Goal: Task Accomplishment & Management: Complete application form

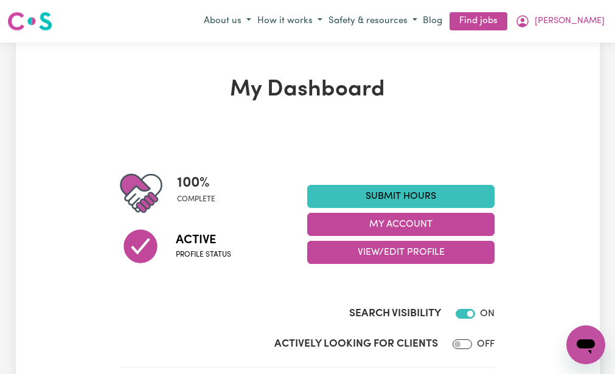
click at [359, 188] on link "Submit Hours" at bounding box center [401, 196] width 188 height 23
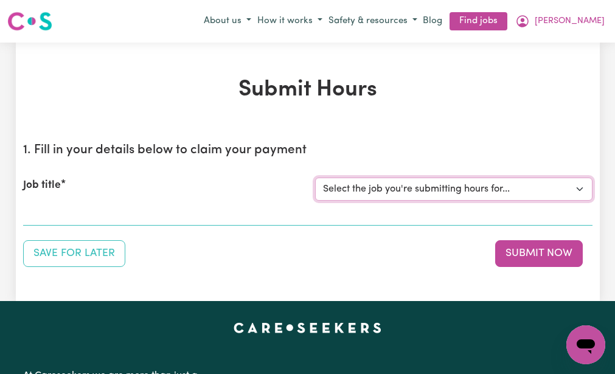
drag, startPoint x: 0, startPoint y: 0, endPoint x: 359, endPoint y: 188, distance: 405.5
click at [359, 188] on select "Select the job you're submitting hours for... [[PERSON_NAME] (NDIS number: 4302…" at bounding box center [454, 189] width 278 height 23
select select "3393"
click at [315, 178] on select "Select the job you're submitting hours for... [[PERSON_NAME] (NDIS number: 4302…" at bounding box center [454, 189] width 278 height 23
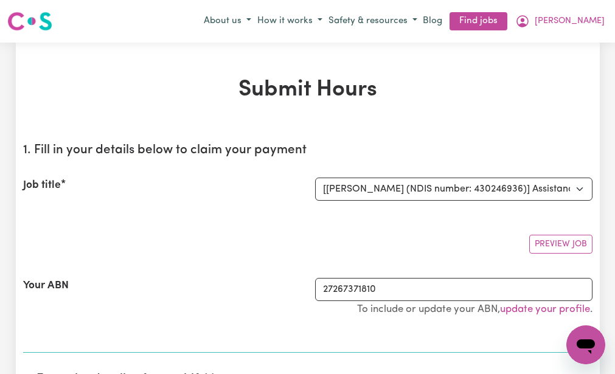
click at [306, 225] on div "Preview Job" at bounding box center [308, 239] width 570 height 29
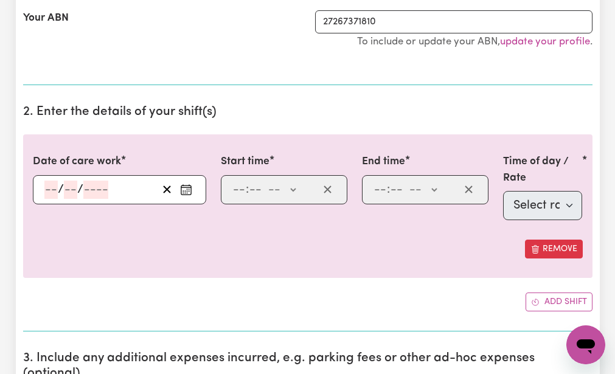
scroll to position [292, 0]
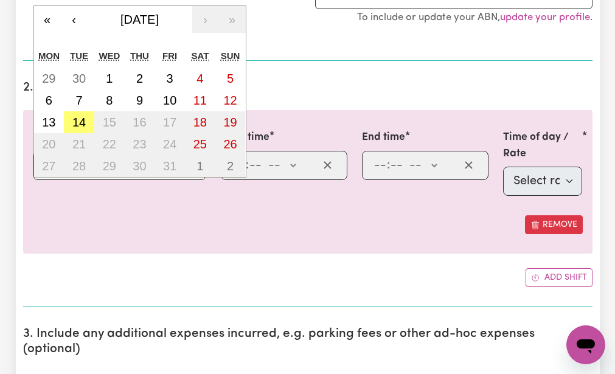
click at [51, 162] on div "/ / « ‹ [DATE] › » Mon Tue Wed Thu Fri Sat Sun 29 30 1 2 3 4 5 6 7 8 9 10 11 12…" at bounding box center [120, 165] width 174 height 29
click at [77, 97] on abbr "7" at bounding box center [78, 100] width 7 height 13
type input "[DATE]"
type input "7"
type input "10"
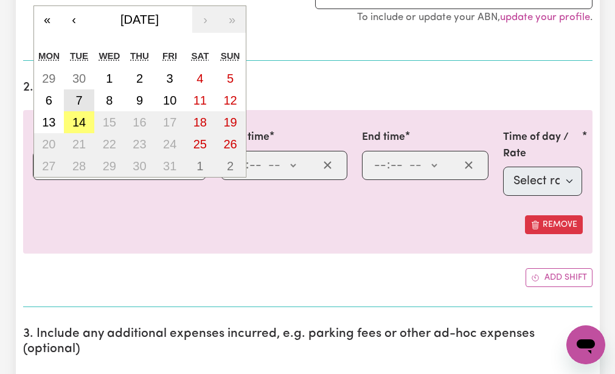
type input "2025"
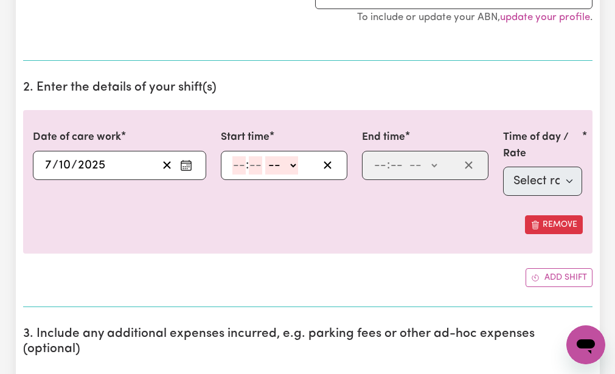
click at [237, 163] on input "number" at bounding box center [239, 165] width 13 height 18
type input "9"
type input "30"
click at [271, 164] on select "-- AM PM" at bounding box center [278, 165] width 33 height 18
select select "am"
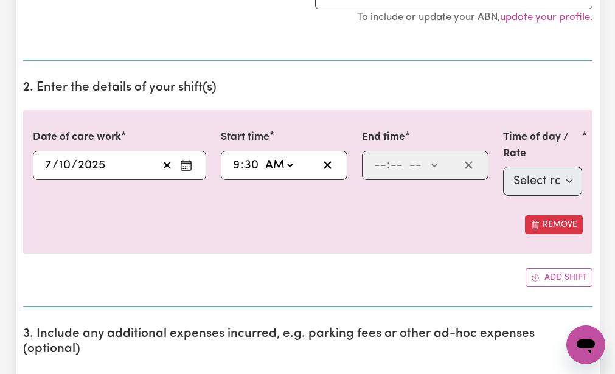
click at [262, 156] on select "-- AM PM" at bounding box center [278, 165] width 33 height 18
type input "09:30"
click at [377, 164] on input "number" at bounding box center [380, 165] width 13 height 18
type input "12"
type input "30"
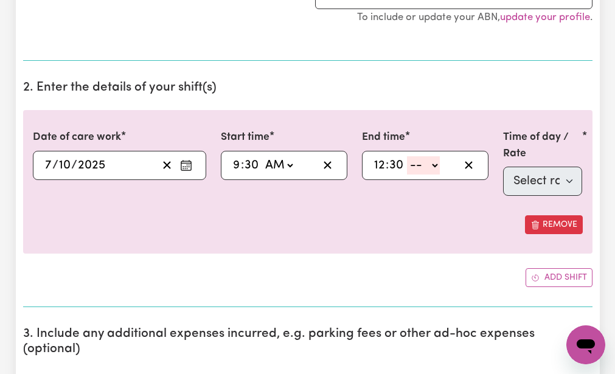
click at [415, 164] on select "-- AM PM" at bounding box center [423, 165] width 33 height 18
select select "pm"
click at [407, 156] on select "-- AM PM" at bounding box center [423, 165] width 33 height 18
type input "12:30"
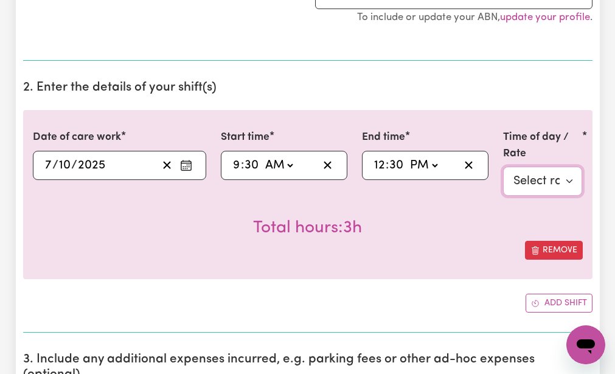
click at [528, 175] on select "Select rate $51.98 - Weekday Daytime - Assistance with Self Care Activities - S…" at bounding box center [543, 181] width 80 height 29
select select "63213"
click at [503, 167] on select "Select rate $51.98 - Weekday Daytime - Assistance with Self Care Activities - S…" at bounding box center [543, 181] width 80 height 29
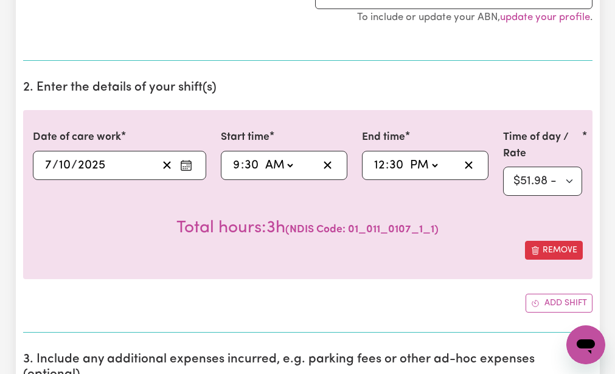
click at [433, 231] on span "( NDIS Code: 01_011_0107_1_1 )" at bounding box center [362, 230] width 153 height 10
click at [383, 290] on div "Date of care work [DATE] [DATE] « ‹ [DATE] › » Mon Tue Wed Thu Fri Sat Sun 29 3…" at bounding box center [308, 211] width 570 height 203
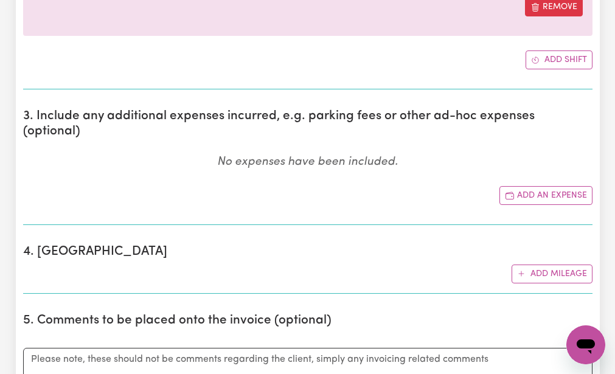
scroll to position [560, 0]
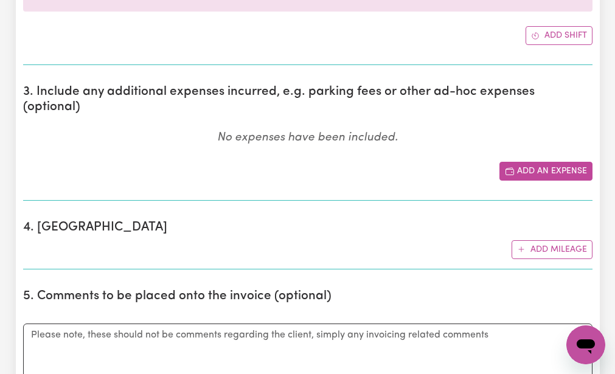
click at [529, 162] on button "Add an expense" at bounding box center [546, 171] width 93 height 19
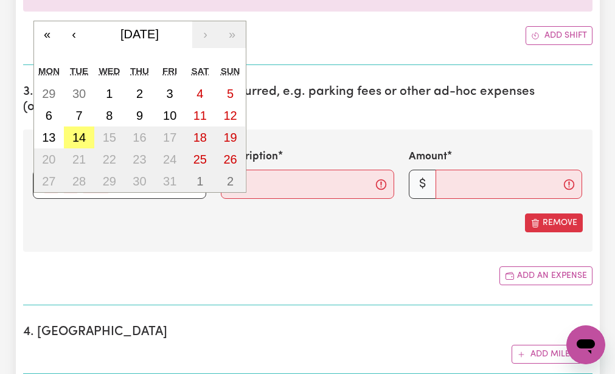
click at [47, 170] on div "/ / « ‹ [DATE] › » Mon Tue Wed Thu Fri Sat Sun 29 30 1 2 3 4 5 6 7 8 9 10 11 12…" at bounding box center [120, 184] width 174 height 29
click at [79, 109] on abbr "7" at bounding box center [78, 115] width 7 height 13
type input "[DATE]"
type input "7"
type input "10"
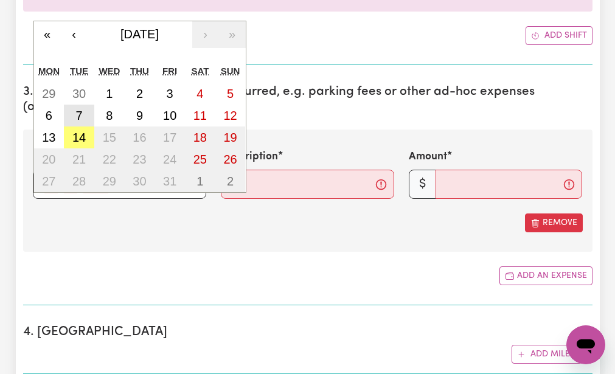
type input "2025"
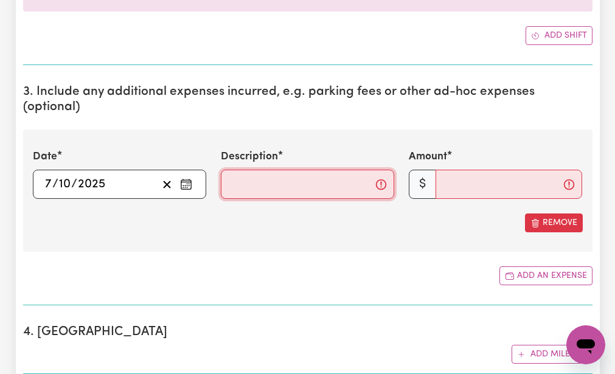
click at [228, 170] on input "Description" at bounding box center [308, 184] width 174 height 29
type input "mileage 8km"
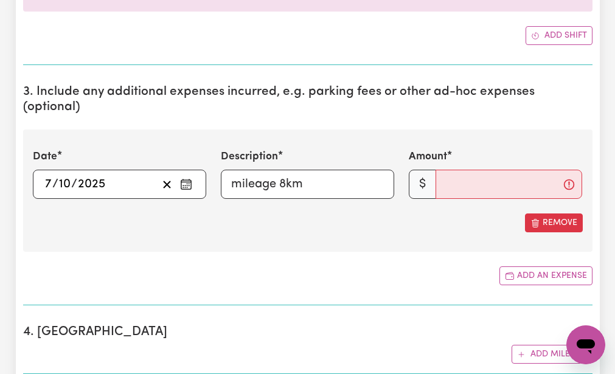
click at [272, 274] on section "3. Include any additional expenses incurred, e.g. parking fees or other ad-hoc …" at bounding box center [308, 190] width 570 height 231
click at [442, 170] on input "Amount" at bounding box center [509, 184] width 147 height 29
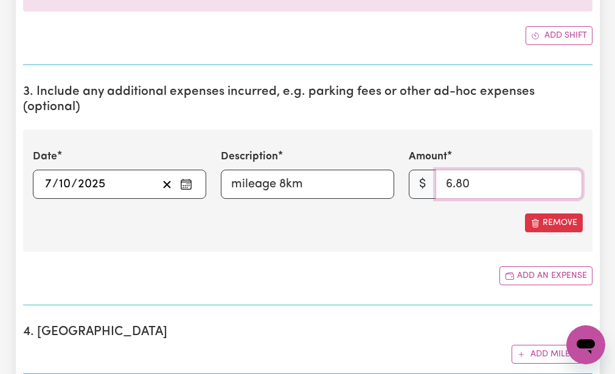
type input "6.80"
click at [388, 272] on section "3. Include any additional expenses incurred, e.g. parking fees or other ad-hoc …" at bounding box center [308, 190] width 570 height 231
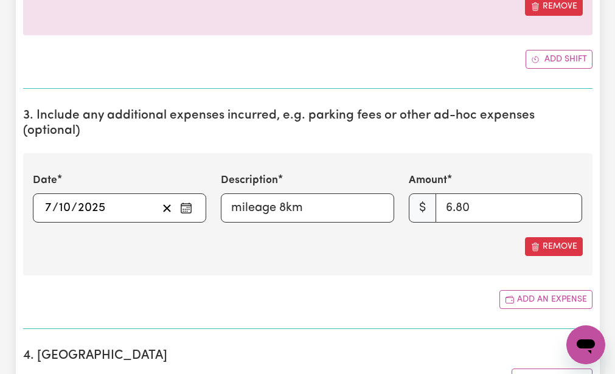
scroll to position [536, 0]
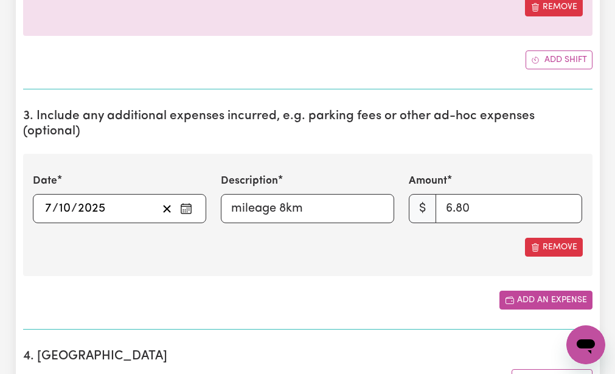
click at [524, 291] on button "Add an expense" at bounding box center [546, 300] width 93 height 19
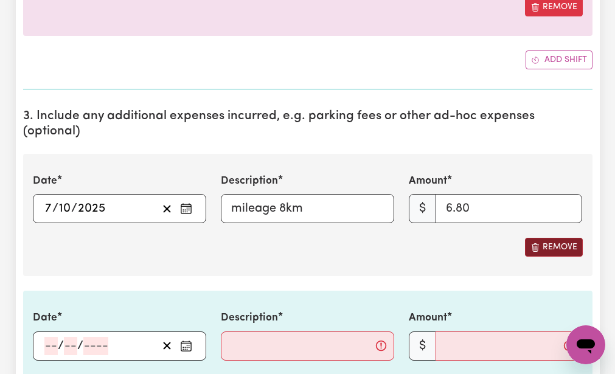
click at [551, 238] on button "Remove" at bounding box center [554, 247] width 58 height 19
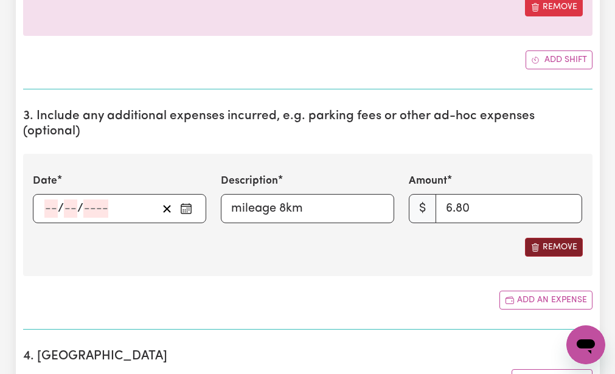
click at [551, 238] on button "Remove" at bounding box center [554, 247] width 58 height 19
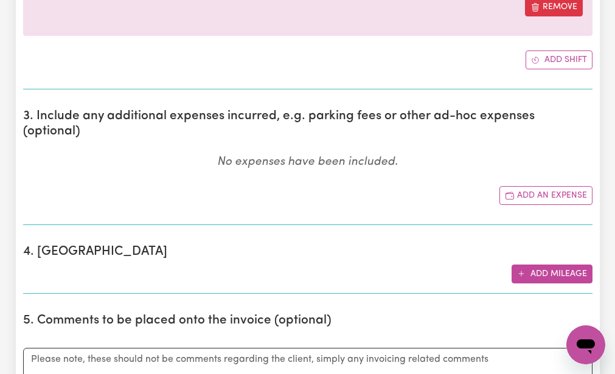
click at [546, 265] on button "Add mileage" at bounding box center [552, 274] width 81 height 19
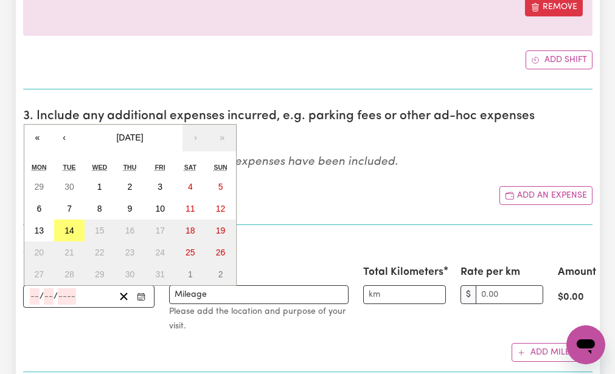
click at [33, 289] on input "number" at bounding box center [35, 297] width 10 height 16
click at [69, 204] on abbr "7" at bounding box center [69, 209] width 5 height 10
type input "[DATE]"
type input "7"
type input "10"
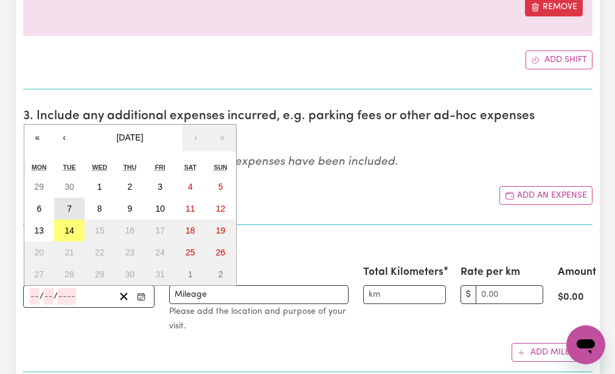
type input "2025"
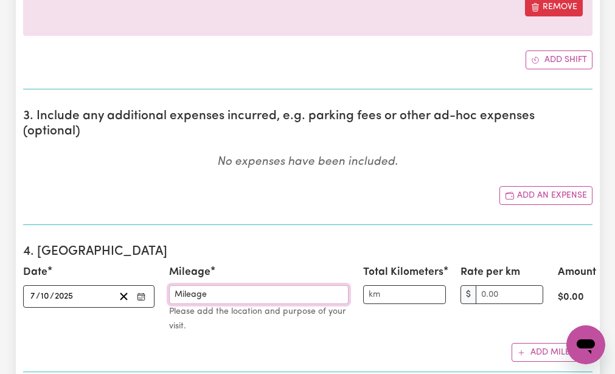
click at [177, 286] on input "Mileage" at bounding box center [259, 295] width 180 height 19
click at [267, 286] on input "shopping centreMileag" at bounding box center [259, 295] width 180 height 19
click at [261, 286] on input "shopping centreMilea" at bounding box center [259, 295] width 180 height 19
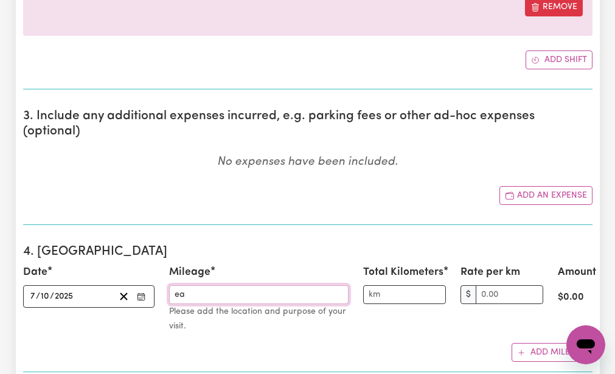
click at [174, 286] on input "ea" at bounding box center [259, 295] width 180 height 19
type input "a"
click at [217, 286] on input "shopping c" at bounding box center [259, 295] width 180 height 19
type input "shopping centre"
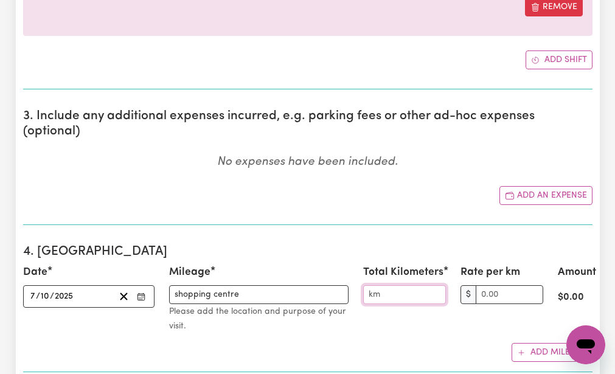
click at [370, 286] on input "Total Kilometers" at bounding box center [404, 295] width 83 height 19
type input "8"
click at [489, 286] on input "Rate per km" at bounding box center [510, 295] width 68 height 19
click at [489, 286] on input "6.00" at bounding box center [510, 295] width 68 height 19
type input "6.00"
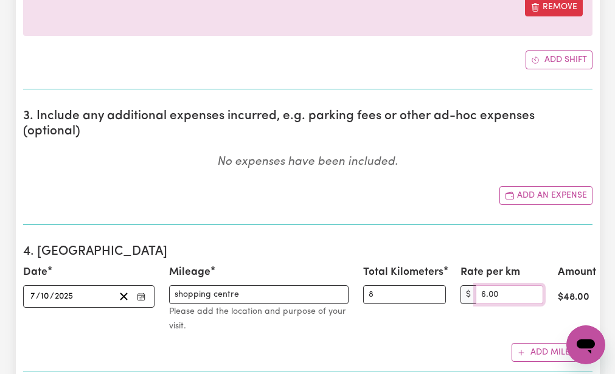
click at [489, 286] on input "6.00" at bounding box center [510, 295] width 68 height 19
click at [481, 286] on input "Rate per km" at bounding box center [510, 295] width 68 height 19
type input "0.81"
click at [481, 286] on input "0.81" at bounding box center [510, 295] width 68 height 19
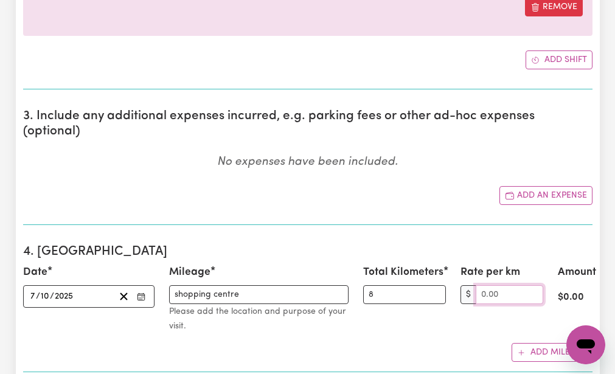
click at [481, 286] on input "Rate per km" at bounding box center [510, 295] width 68 height 19
click at [481, 286] on input "0.81" at bounding box center [510, 295] width 68 height 19
click at [482, 286] on input "0.81" at bounding box center [510, 295] width 68 height 19
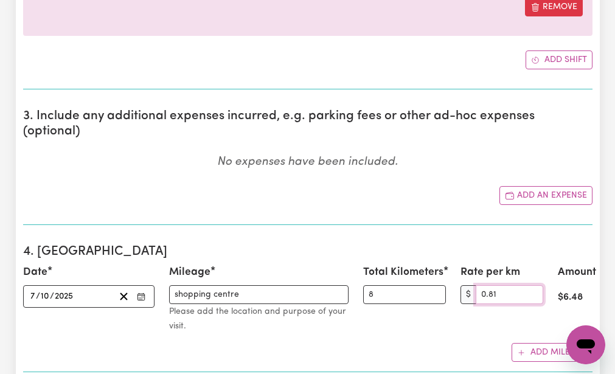
click at [482, 286] on input "0.81" at bounding box center [510, 295] width 68 height 19
type input "0.10"
click at [490, 286] on input "0.10" at bounding box center [510, 295] width 68 height 19
click at [490, 286] on input "Rate per km" at bounding box center [510, 295] width 68 height 19
type input "0.81"
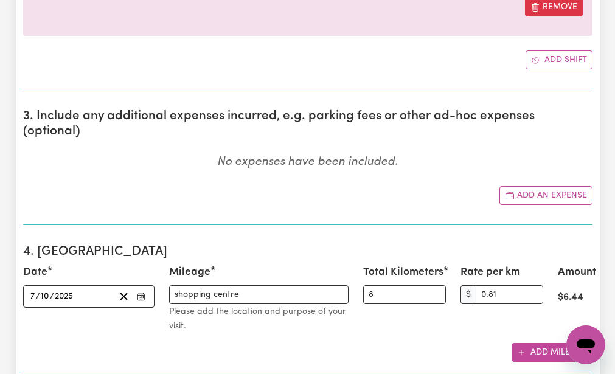
click at [544, 343] on button "Add mileage" at bounding box center [552, 352] width 81 height 19
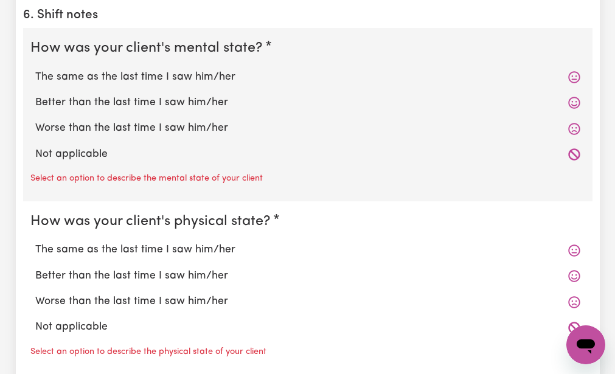
scroll to position [1218, 0]
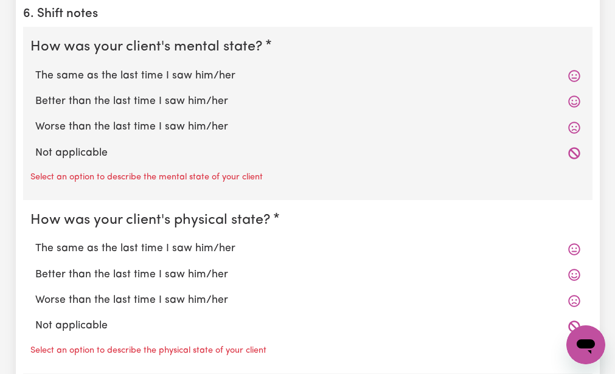
click at [102, 68] on label "The same as the last time I saw him/her" at bounding box center [307, 76] width 545 height 16
click at [35, 68] on input "The same as the last time I saw him/her" at bounding box center [35, 68] width 1 height 1
radio input "true"
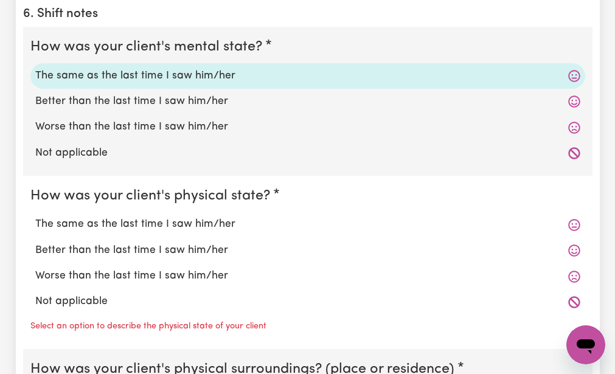
click at [100, 176] on fieldset "How was your client's physical state? The same as the last time I saw him/her B…" at bounding box center [308, 263] width 570 height 174
click at [89, 217] on label "The same as the last time I saw him/her" at bounding box center [307, 225] width 545 height 16
click at [35, 216] on input "The same as the last time I saw him/her" at bounding box center [35, 216] width 1 height 1
radio input "true"
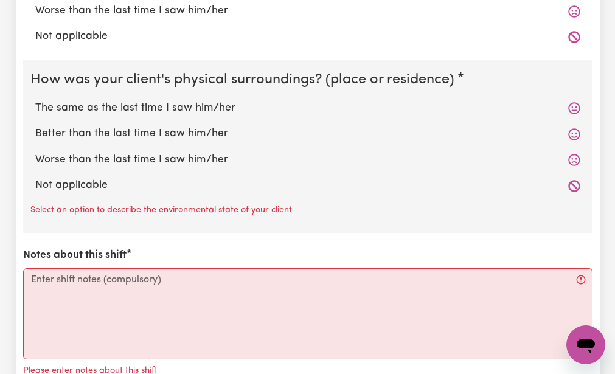
scroll to position [1485, 0]
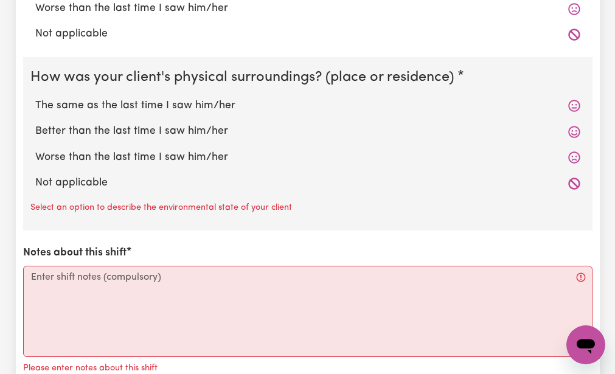
click at [66, 98] on label "The same as the last time I saw him/her" at bounding box center [307, 106] width 545 height 16
click at [35, 97] on input "The same as the last time I saw him/her" at bounding box center [35, 97] width 1 height 1
radio input "true"
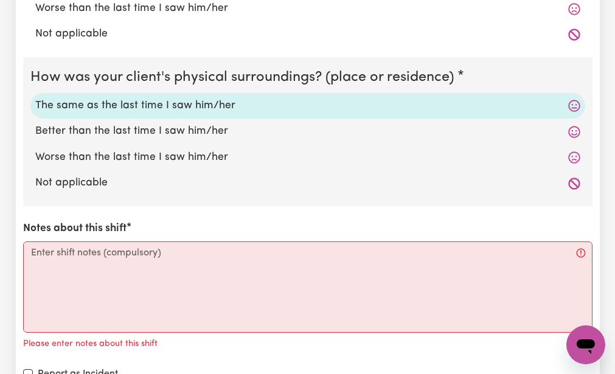
click at [64, 198] on div "How was your client's mental state? The same as the last time I saw him/her Bet…" at bounding box center [308, 84] width 570 height 651
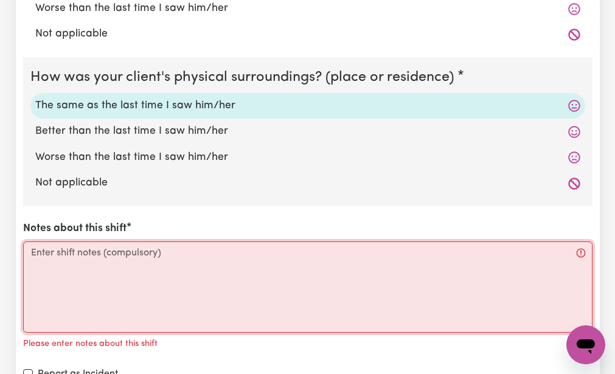
click at [32, 242] on textarea "Notes about this shift" at bounding box center [308, 287] width 570 height 91
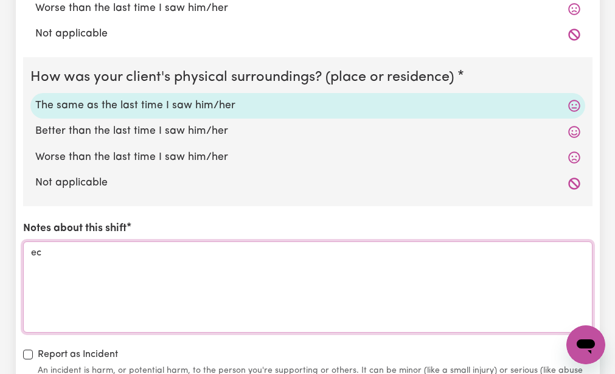
type textarea "c"
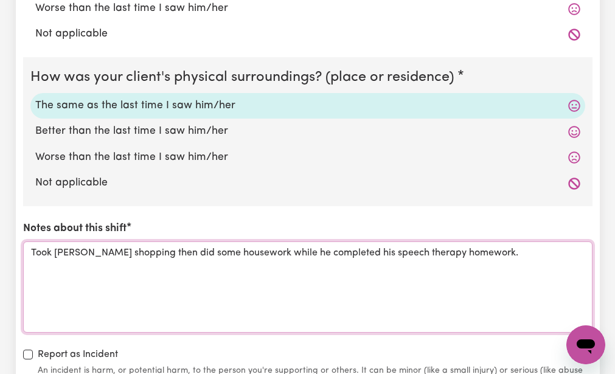
type textarea "Took [PERSON_NAME] shopping then did some housework while he completed his spee…"
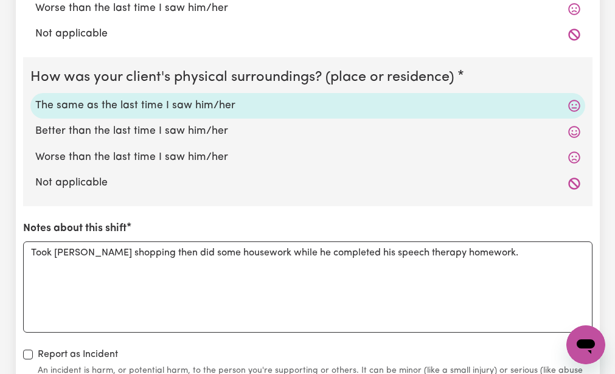
click at [276, 332] on div "How was your client's mental state? The same as the last time I saw him/her Bet…" at bounding box center [308, 74] width 570 height 631
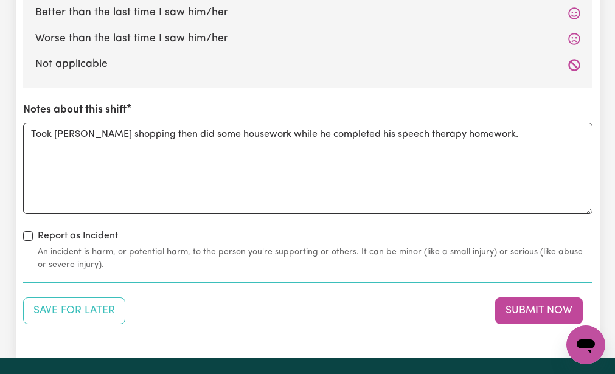
scroll to position [1607, 0]
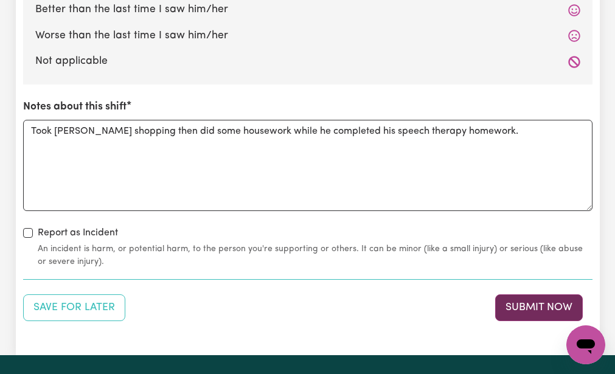
click at [524, 295] on button "Submit Now" at bounding box center [540, 308] width 88 height 27
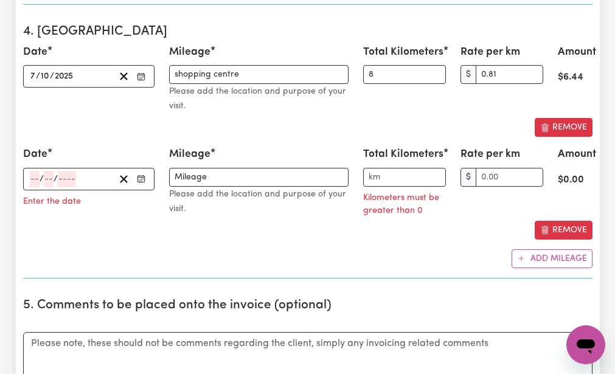
scroll to position [755, 0]
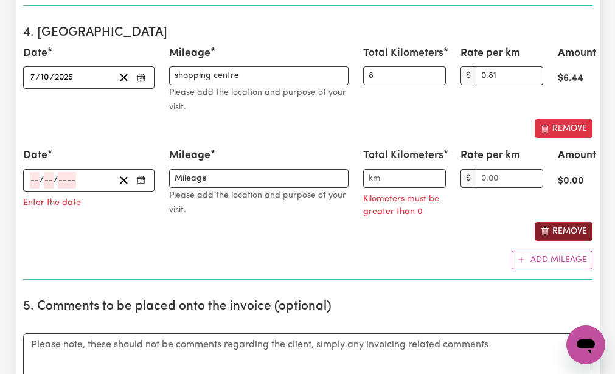
click at [554, 222] on button "Remove" at bounding box center [564, 231] width 58 height 19
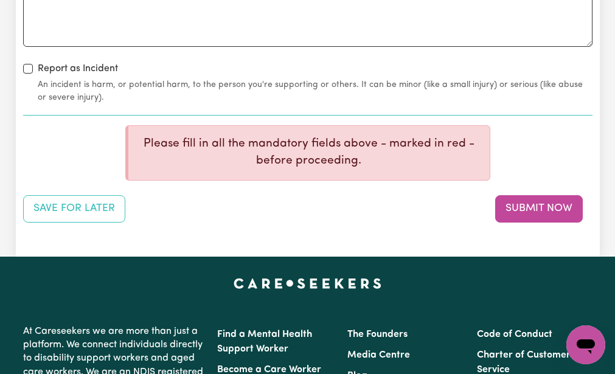
scroll to position [1656, 0]
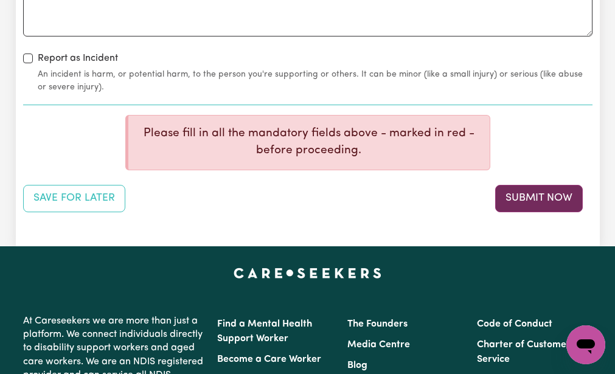
click at [546, 185] on button "Submit Now" at bounding box center [540, 198] width 88 height 27
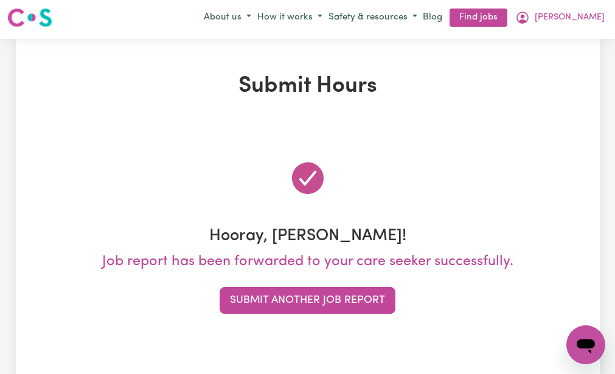
scroll to position [0, 0]
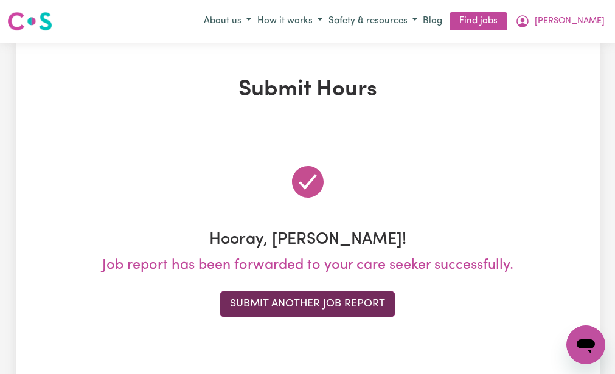
click at [368, 297] on button "Submit Another Job Report" at bounding box center [308, 304] width 176 height 27
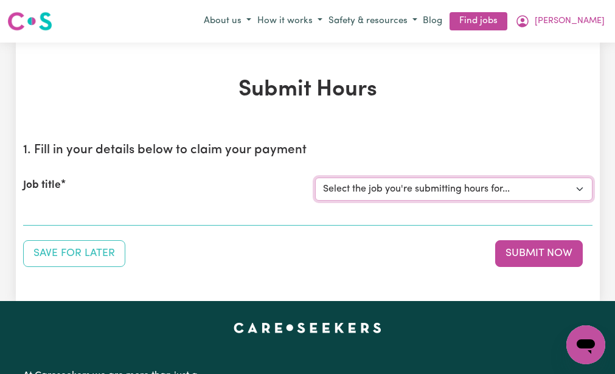
click at [376, 186] on select "Select the job you're submitting hours for... [[PERSON_NAME] (NDIS number: 4302…" at bounding box center [454, 189] width 278 height 23
select select "3393"
click at [315, 178] on select "Select the job you're submitting hours for... [[PERSON_NAME] (NDIS number: 4302…" at bounding box center [454, 189] width 278 height 23
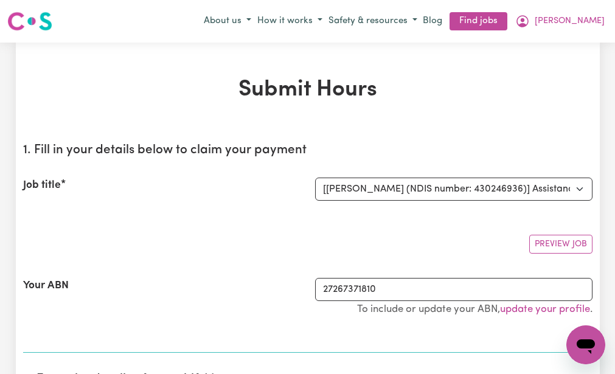
click at [293, 226] on div "Preview Job" at bounding box center [308, 239] width 570 height 29
click at [230, 319] on div "Your ABN" at bounding box center [162, 303] width 292 height 51
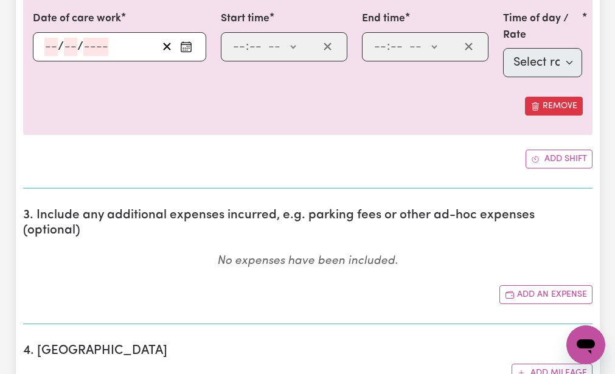
scroll to position [414, 0]
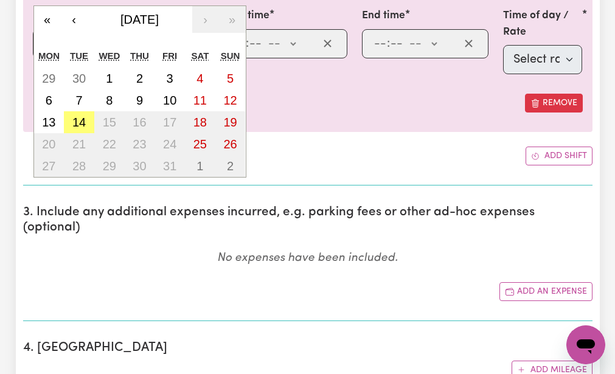
click at [49, 40] on div "/ / « ‹ [DATE] › » Mon Tue Wed Thu Fri Sat Sun 29 30 1 2 3 4 5 6 7 8 9 10 11 12…" at bounding box center [120, 43] width 174 height 29
click at [109, 96] on abbr "8" at bounding box center [109, 100] width 7 height 13
type input "[DATE]"
type input "8"
type input "10"
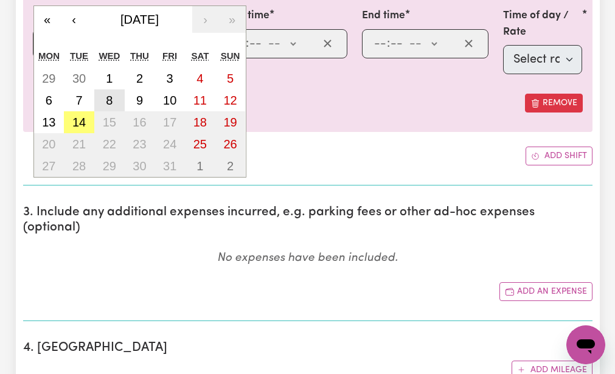
type input "2025"
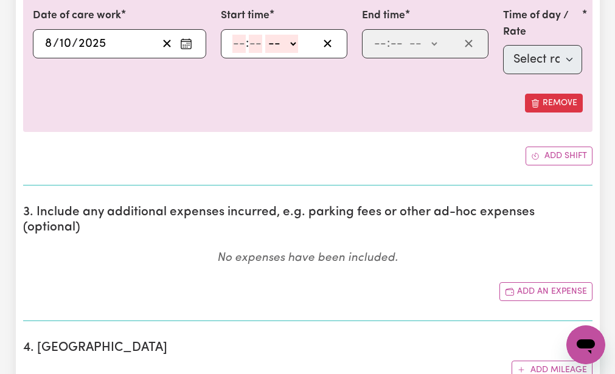
click at [236, 40] on input "number" at bounding box center [239, 44] width 13 height 18
type input "9"
type input "0"
click at [268, 47] on select "-- AM PM" at bounding box center [280, 44] width 33 height 18
select select "am"
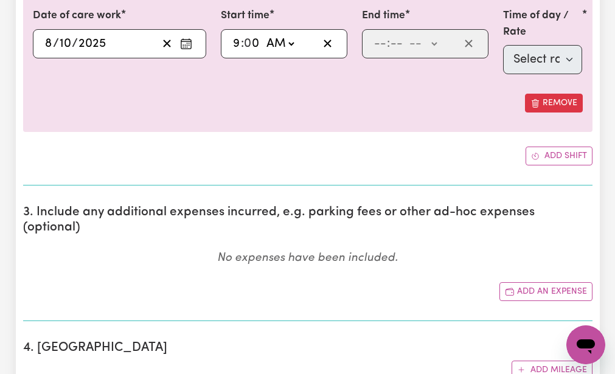
click at [264, 35] on select "-- AM PM" at bounding box center [280, 44] width 33 height 18
type input "09:00"
click at [378, 41] on input "number" at bounding box center [380, 44] width 13 height 18
type input "12"
type input "0"
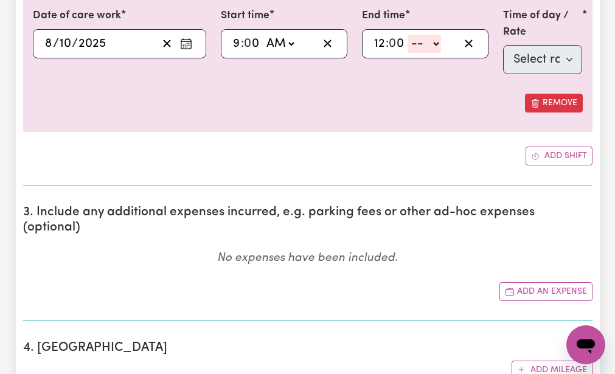
click at [416, 44] on select "-- AM PM" at bounding box center [425, 44] width 33 height 18
select select "pm"
click at [409, 35] on select "-- AM PM" at bounding box center [425, 44] width 33 height 18
type input "12:00"
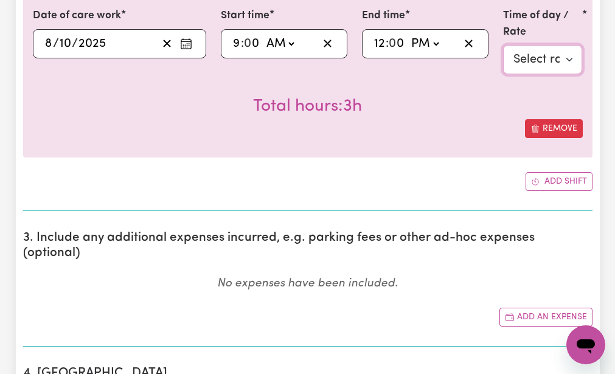
click at [525, 52] on select "Select rate $51.98 - Weekday Daytime - Assistance with Self Care Activities - S…" at bounding box center [543, 59] width 80 height 29
select select "63213"
click at [503, 45] on select "Select rate $51.98 - Weekday Daytime - Assistance with Self Care Activities - S…" at bounding box center [543, 59] width 80 height 29
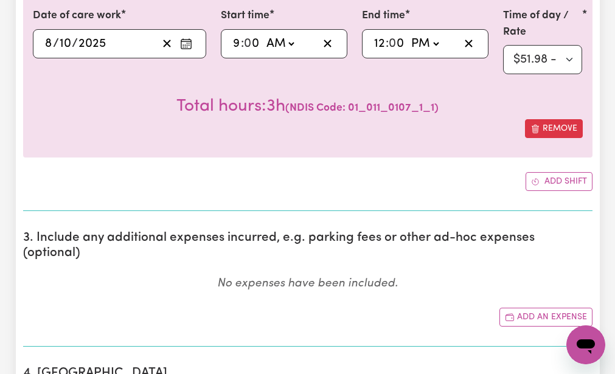
click at [400, 172] on div "Date of care work [DATE] [DATE] « ‹ [DATE] › » Mon Tue Wed Thu Fri Sat Sun 29 3…" at bounding box center [308, 89] width 570 height 203
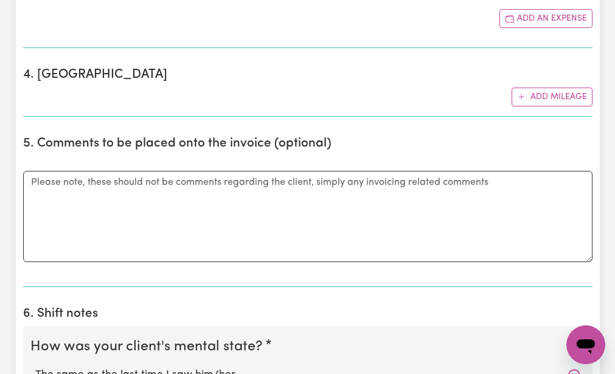
scroll to position [731, 0]
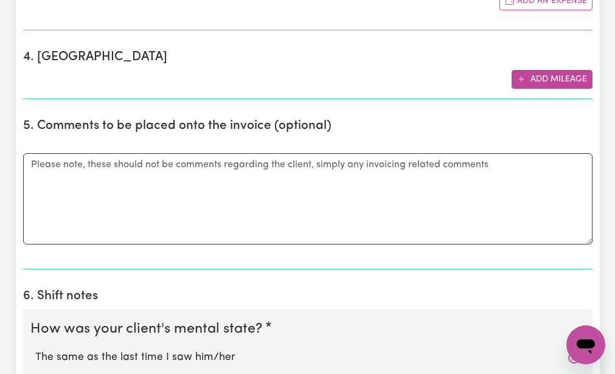
click at [531, 70] on button "Add mileage" at bounding box center [552, 79] width 81 height 19
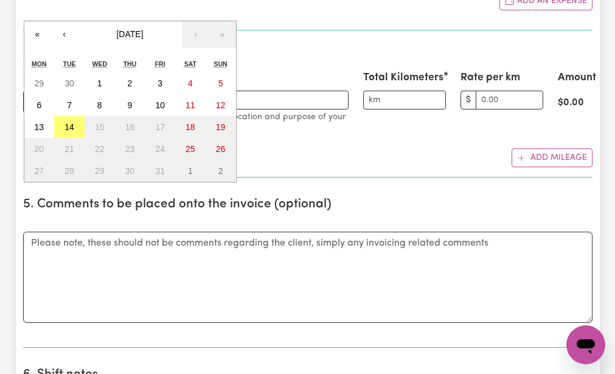
click at [32, 91] on div "/ / « ‹ [DATE] › » Mon Tue Wed Thu Fri Sat Sun 29 30 1 2 3 4 5 6 7 8 9 10 11 12…" at bounding box center [89, 102] width 132 height 23
click at [100, 100] on abbr "8" at bounding box center [99, 105] width 5 height 10
type input "[DATE]"
type input "8"
type input "10"
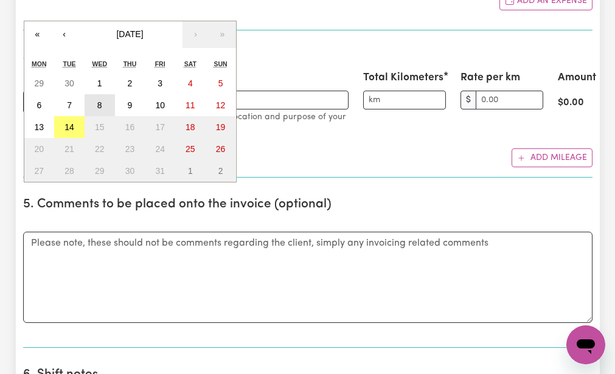
type input "2025"
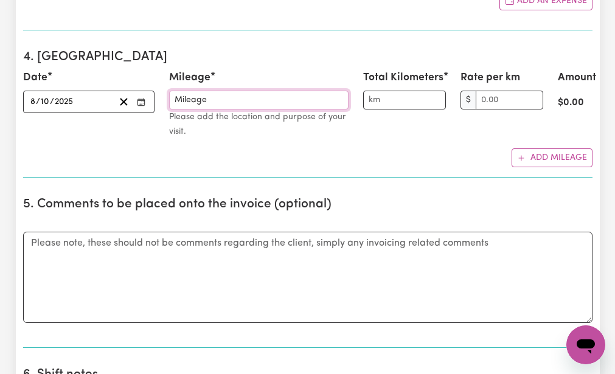
click at [175, 91] on input "Mileage" at bounding box center [259, 100] width 180 height 19
click at [175, 91] on input "7 Mileage" at bounding box center [259, 100] width 180 height 19
type input "e"
type input "Speech and group physio"
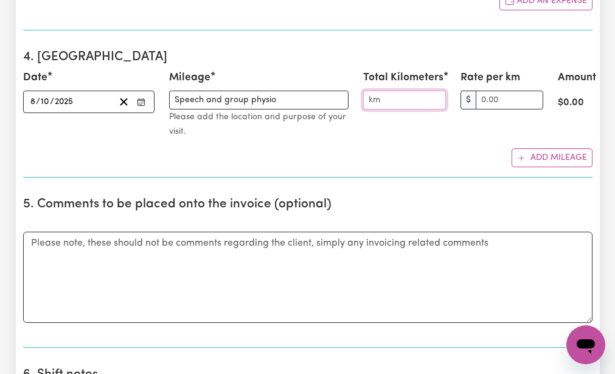
click at [370, 91] on input "Total Kilometers" at bounding box center [404, 100] width 83 height 19
type input "17"
click at [486, 91] on input "Rate per km" at bounding box center [510, 100] width 68 height 19
type input "0.81"
type textarea "Took [PERSON_NAME] to group physio then grocery shopping."
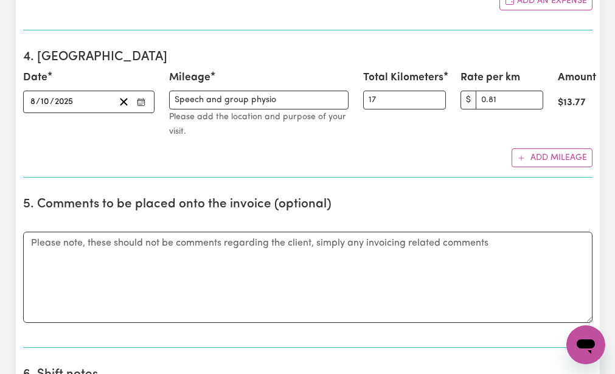
click at [428, 167] on div "1. Fill in your details below to claim your payment Job title Select the job yo…" at bounding box center [308, 274] width 570 height 1742
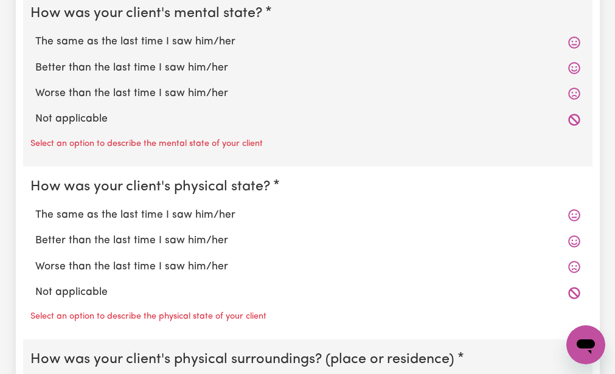
scroll to position [1145, 0]
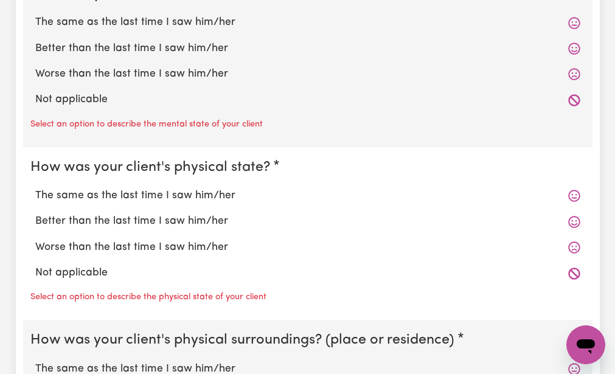
click at [96, 15] on label "The same as the last time I saw him/her" at bounding box center [307, 23] width 545 height 16
click at [35, 14] on input "The same as the last time I saw him/her" at bounding box center [35, 14] width 1 height 1
radio input "true"
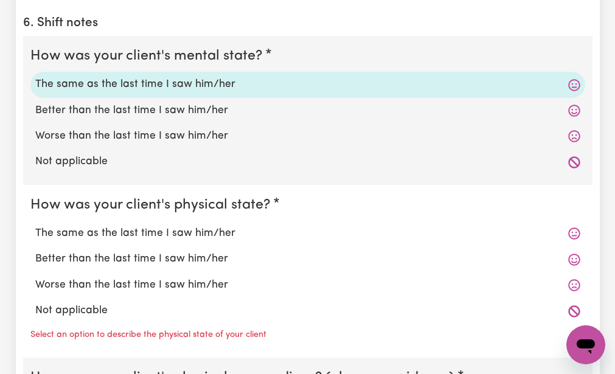
scroll to position [957, 0]
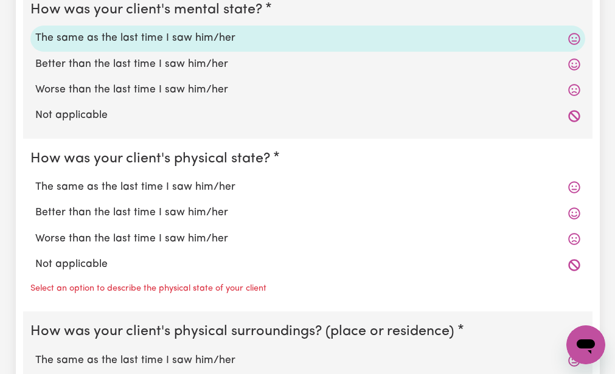
scroll to position [1152, 0]
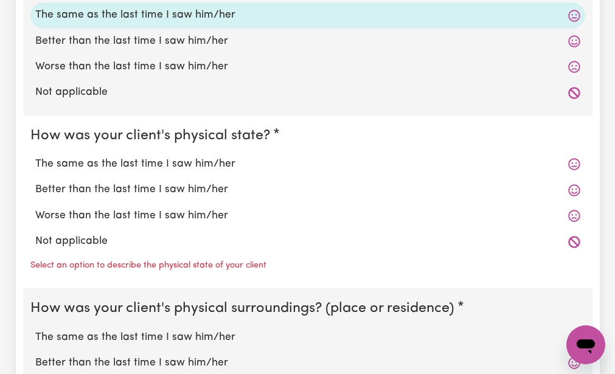
click at [105, 156] on label "The same as the last time I saw him/her" at bounding box center [307, 164] width 545 height 16
click at [35, 156] on input "The same as the last time I saw him/her" at bounding box center [35, 156] width 1 height 1
radio input "true"
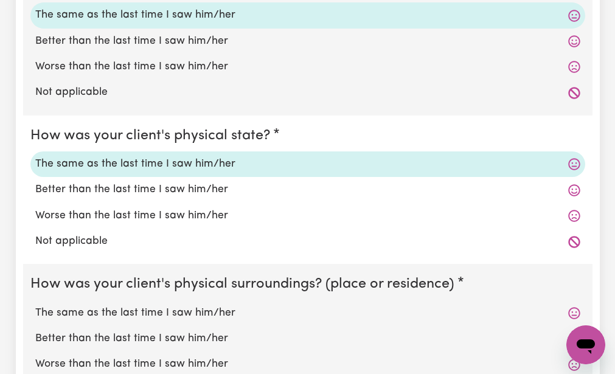
click at [60, 246] on fieldset "How was your client's physical state? The same as the last time I saw him/her B…" at bounding box center [308, 190] width 570 height 149
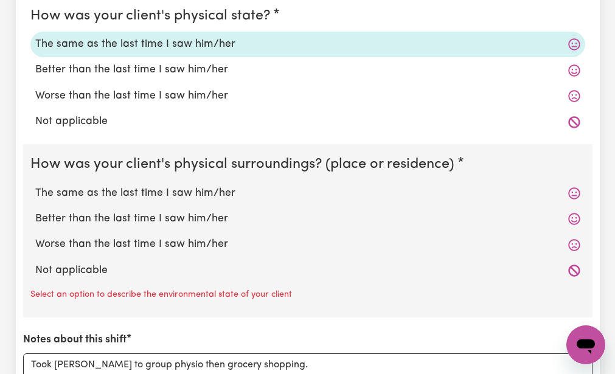
scroll to position [1298, 0]
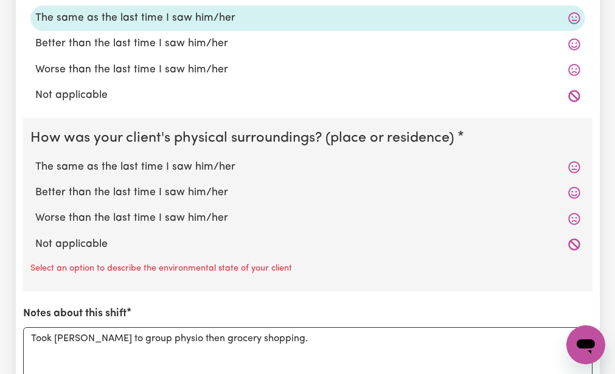
click at [99, 160] on label "The same as the last time I saw him/her" at bounding box center [307, 168] width 545 height 16
click at [35, 159] on input "The same as the last time I saw him/her" at bounding box center [35, 159] width 1 height 1
radio input "true"
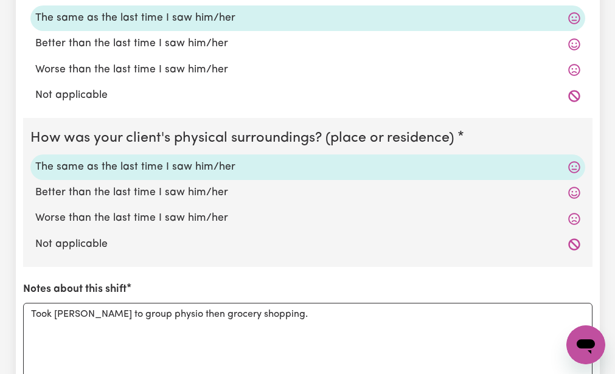
click at [83, 256] on div "How was your client's mental state? The same as the last time I saw him/her Bet…" at bounding box center [308, 135] width 570 height 631
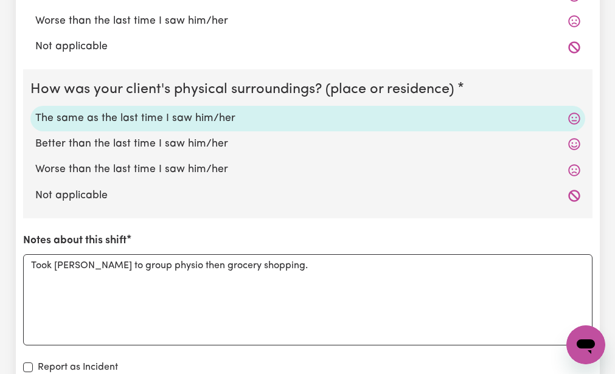
scroll to position [1371, 0]
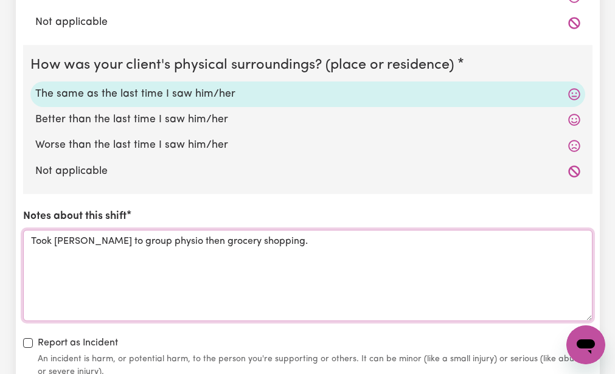
click at [32, 230] on textarea "Took [PERSON_NAME] to group physio then grocery shopping." at bounding box center [308, 275] width 570 height 91
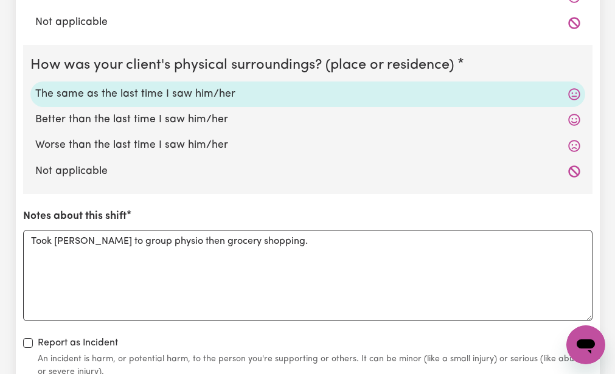
click at [166, 183] on div "How was your client's mental state? The same as the last time I saw him/her Bet…" at bounding box center [308, 62] width 570 height 631
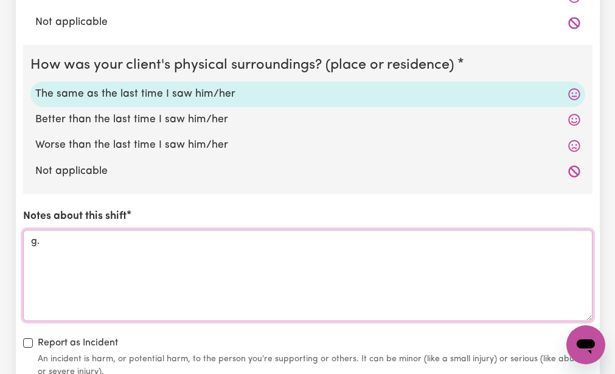
type textarea "."
type textarea "Took [PERSON_NAME] to speech therapy and group physio."
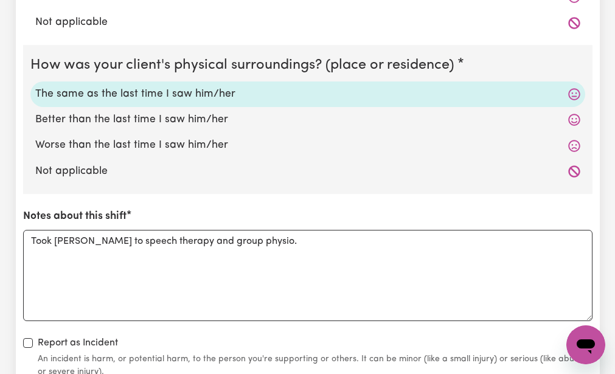
click at [153, 320] on div "How was your client's mental state? The same as the last time I saw him/her Bet…" at bounding box center [308, 62] width 570 height 631
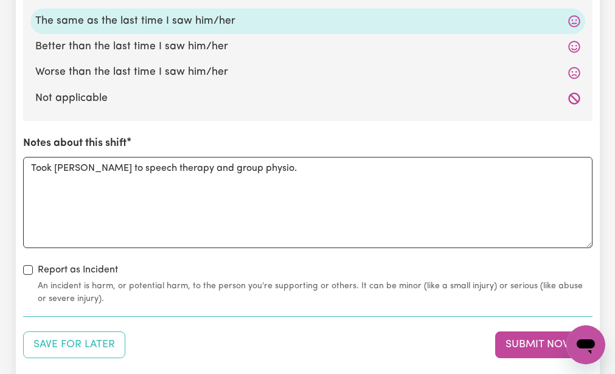
scroll to position [1468, 0]
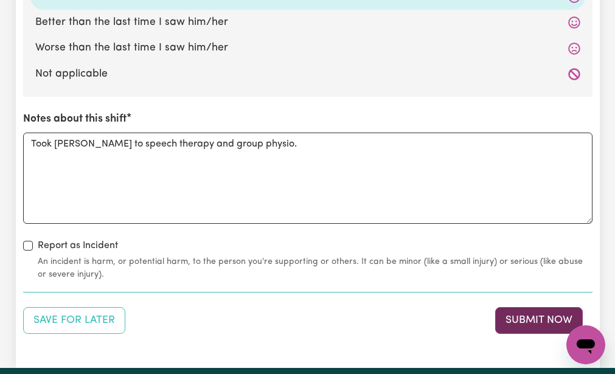
click at [514, 307] on button "Submit Now" at bounding box center [540, 320] width 88 height 27
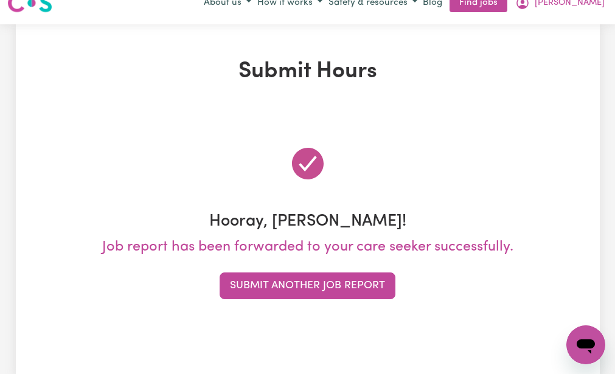
scroll to position [0, 0]
